Goal: Transaction & Acquisition: Purchase product/service

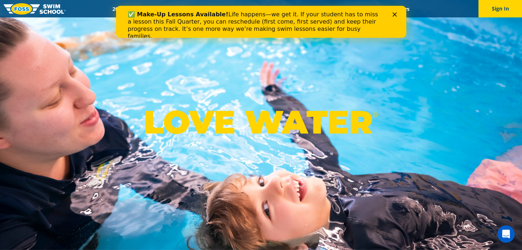
click at [395, 16] on polygon "Close" at bounding box center [394, 14] width 4 height 4
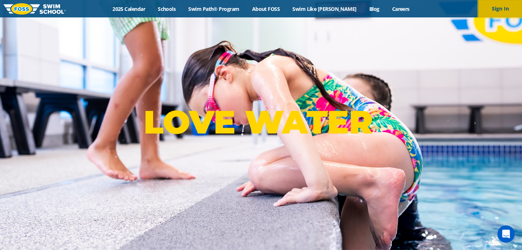
click at [496, 13] on button "Sign In" at bounding box center [501, 8] width 44 height 17
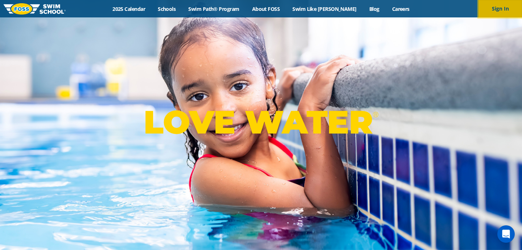
click at [504, 11] on button "Sign In" at bounding box center [501, 8] width 44 height 17
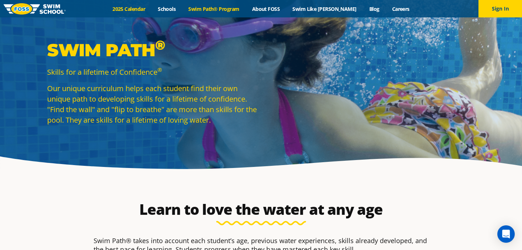
click at [151, 11] on link "2025 Calendar" at bounding box center [128, 8] width 45 height 7
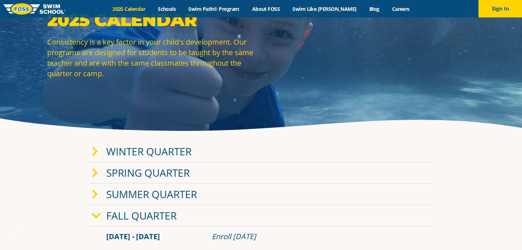
scroll to position [49, 0]
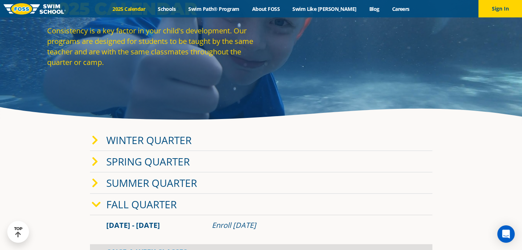
click at [175, 157] on link "Spring Quarter" at bounding box center [147, 162] width 83 height 14
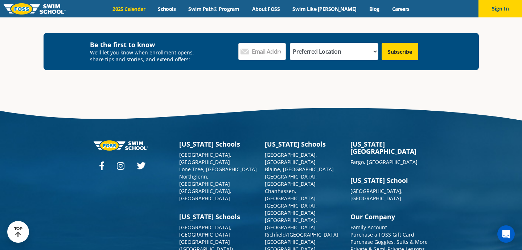
scroll to position [1700, 0]
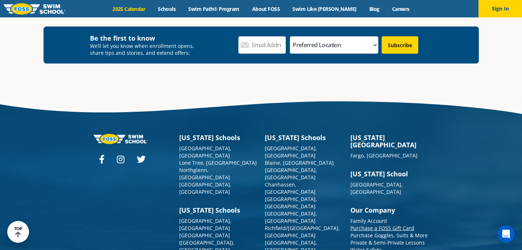
click at [398, 225] on link "Purchase a FOSS Gift Card" at bounding box center [382, 228] width 64 height 7
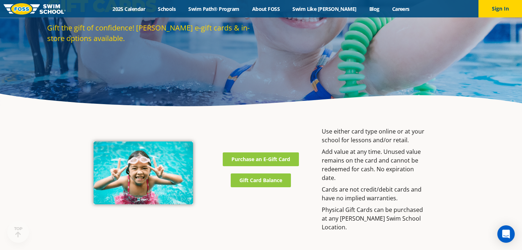
scroll to position [67, 0]
